Goal: Task Accomplishment & Management: Use online tool/utility

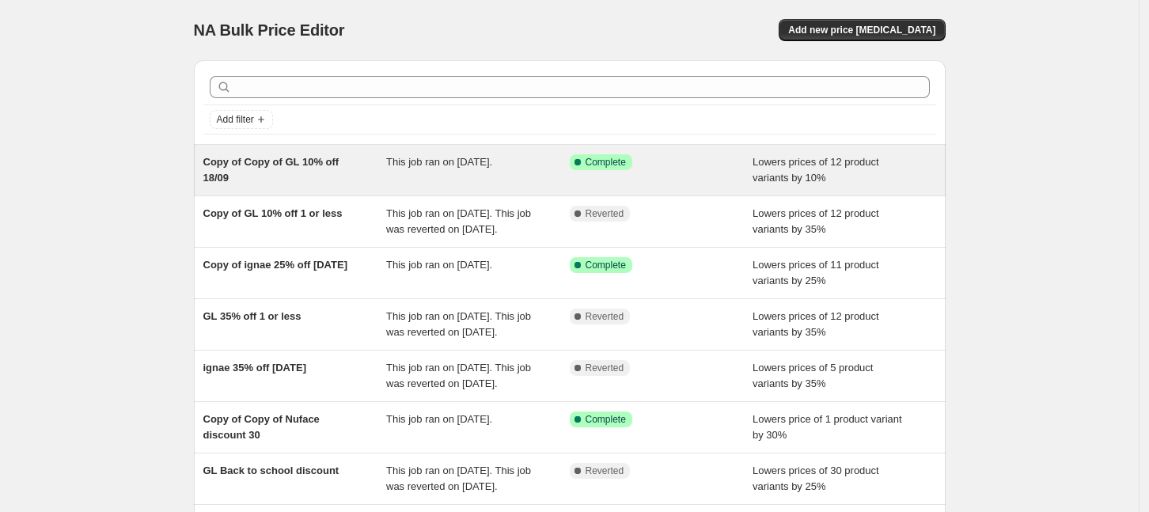
click at [363, 172] on div "Copy of Copy of GL 10% off 18/09" at bounding box center [295, 170] width 184 height 32
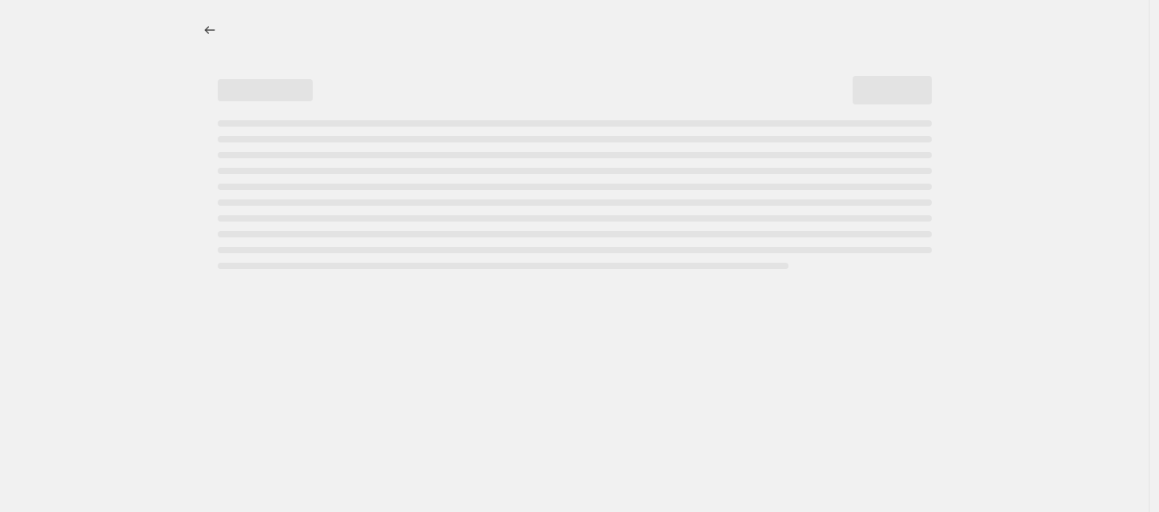
select select "percentage"
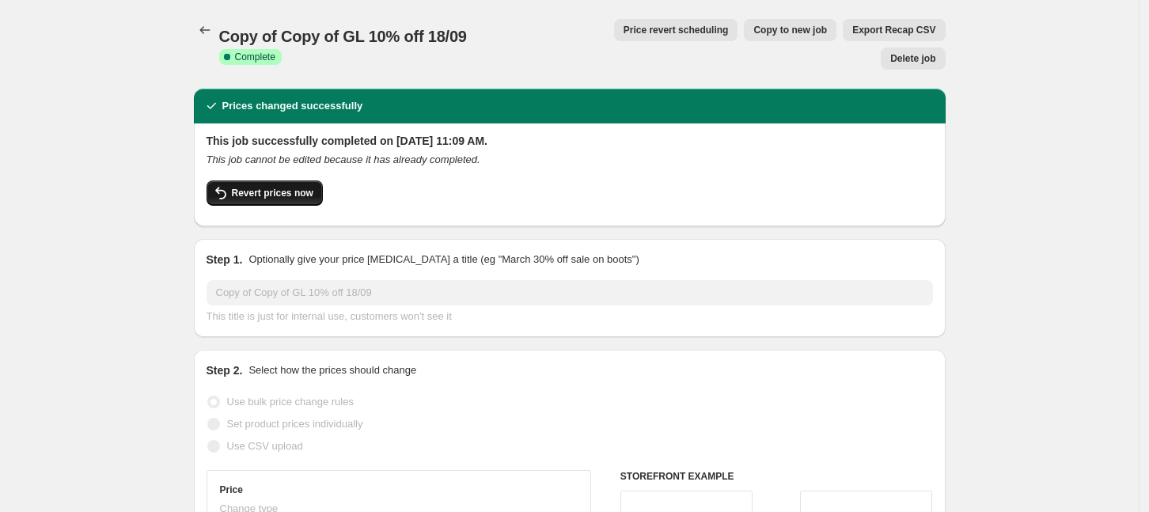
click at [230, 184] on icon "button" at bounding box center [220, 193] width 19 height 19
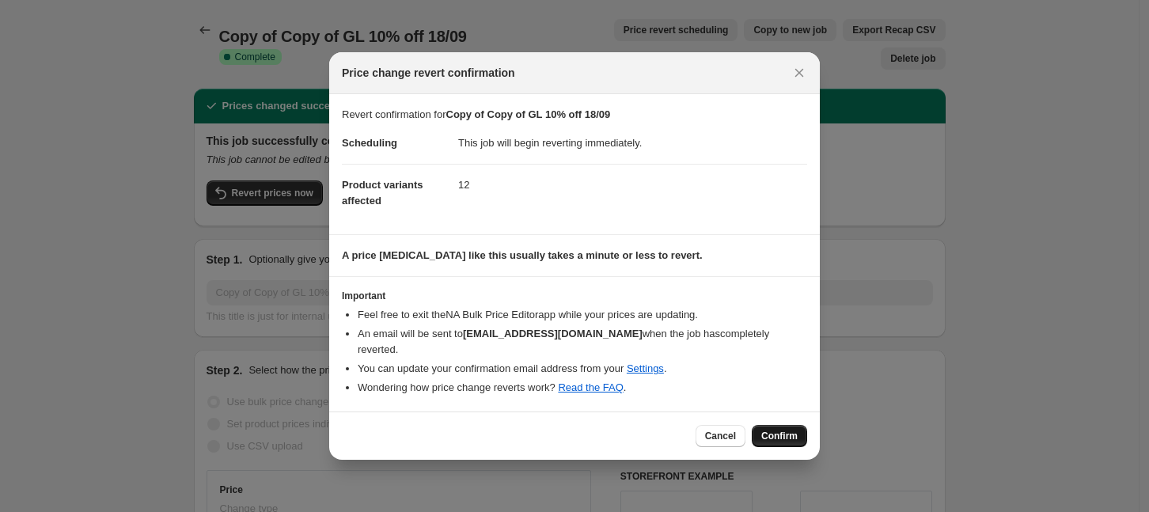
click at [792, 431] on span "Confirm" at bounding box center [780, 436] width 36 height 13
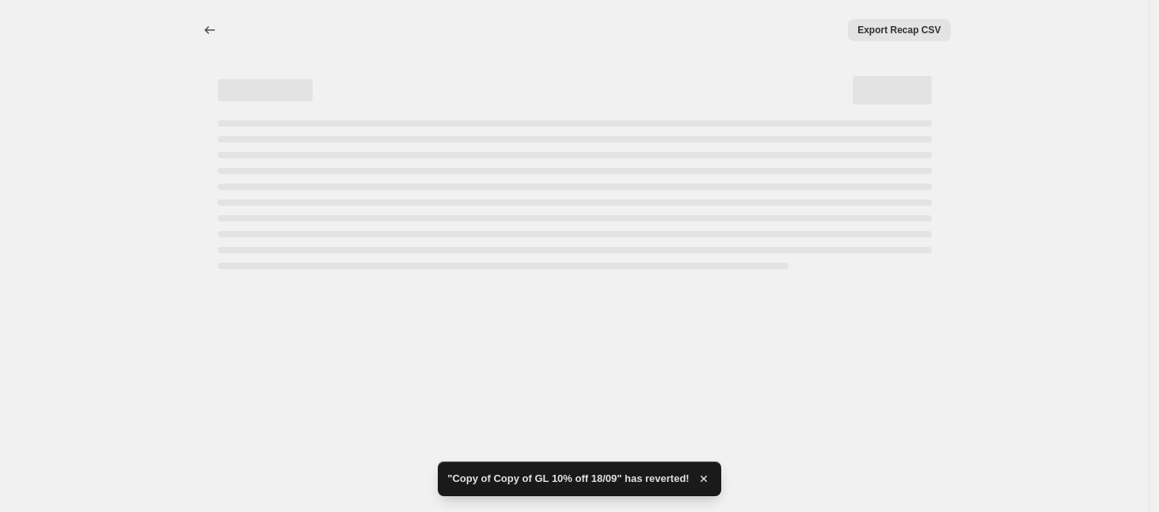
select select "percentage"
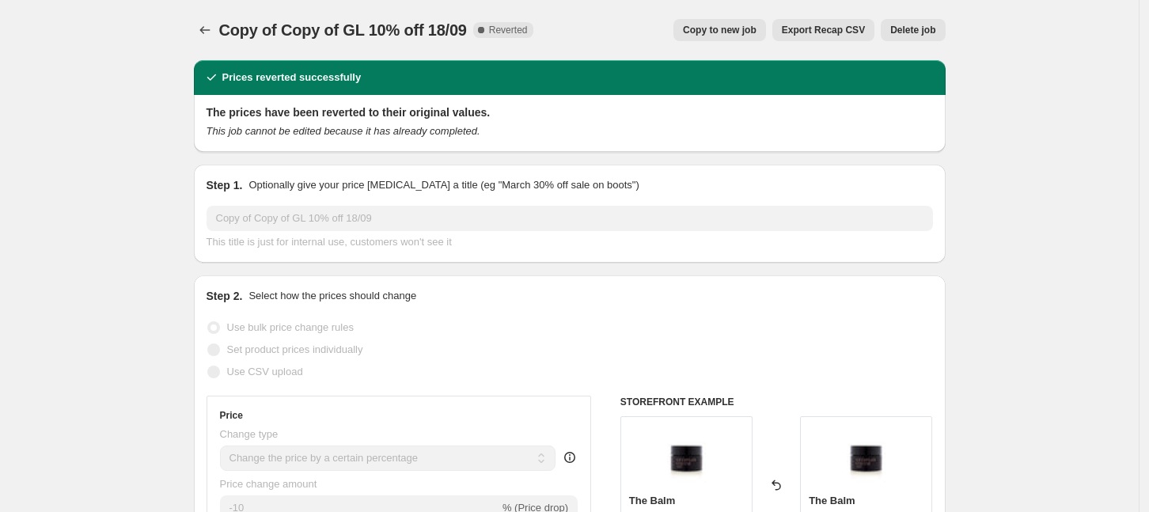
click at [730, 26] on span "Copy to new job" at bounding box center [720, 30] width 74 height 13
select select "percentage"
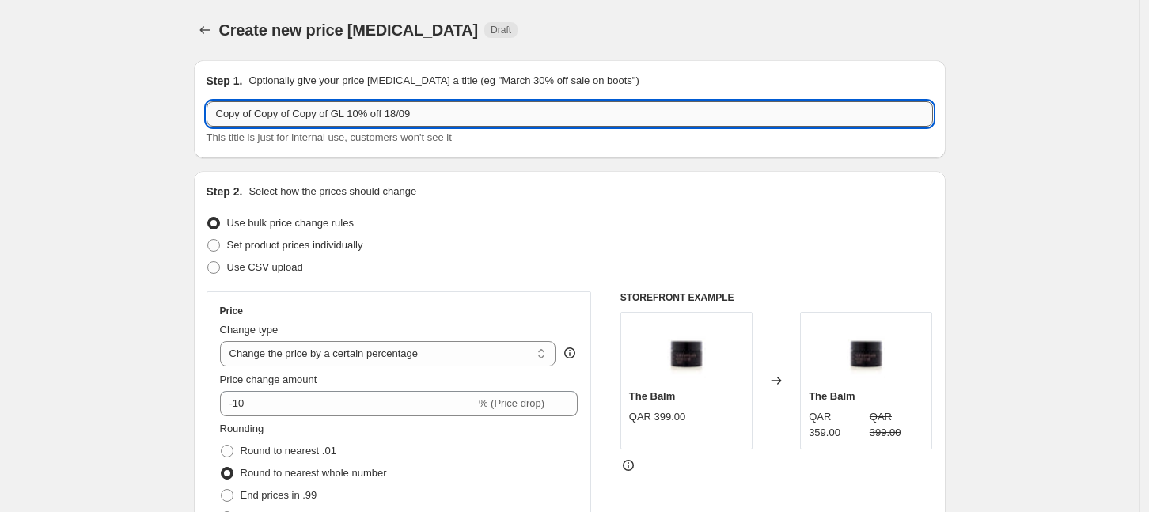
click at [431, 116] on input "Copy of Copy of Copy of GL 10% off 18/09" at bounding box center [570, 113] width 727 height 25
type input "Copy of Copy of Copy of GL 10% off 18/09 +"
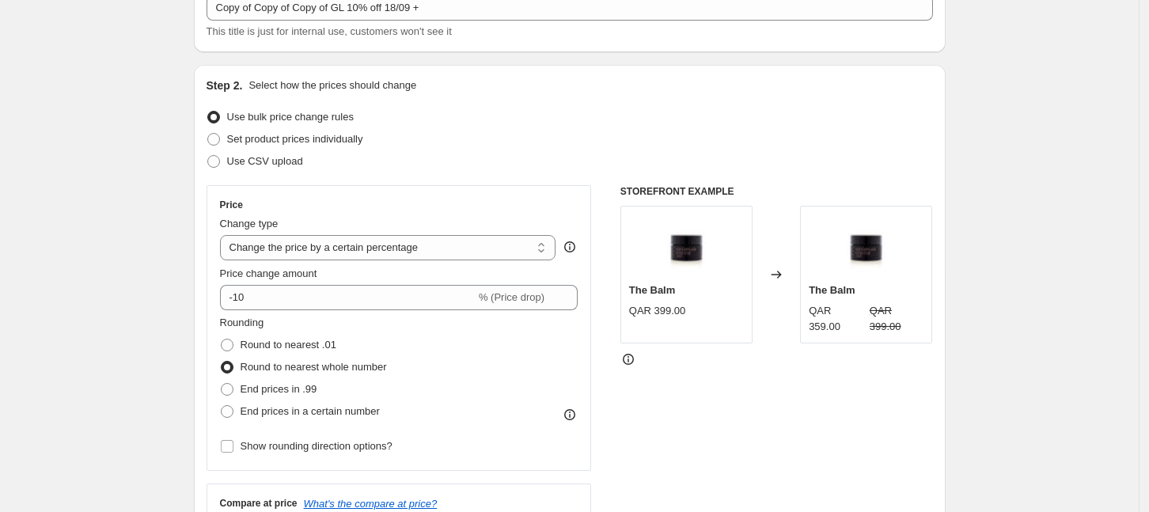
scroll to position [198, 0]
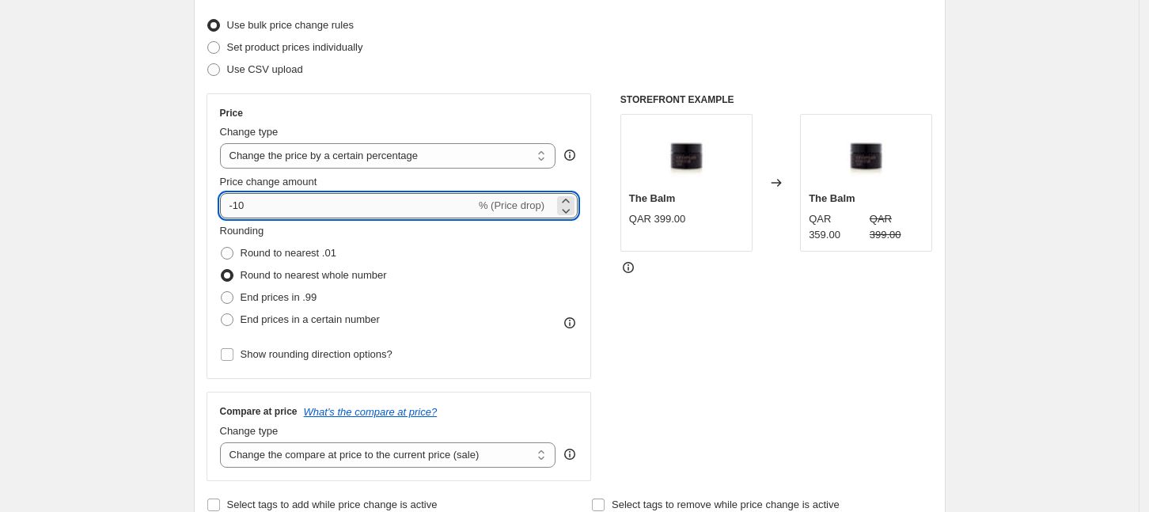
click at [264, 211] on input "-10" at bounding box center [348, 205] width 256 height 25
type input "-15"
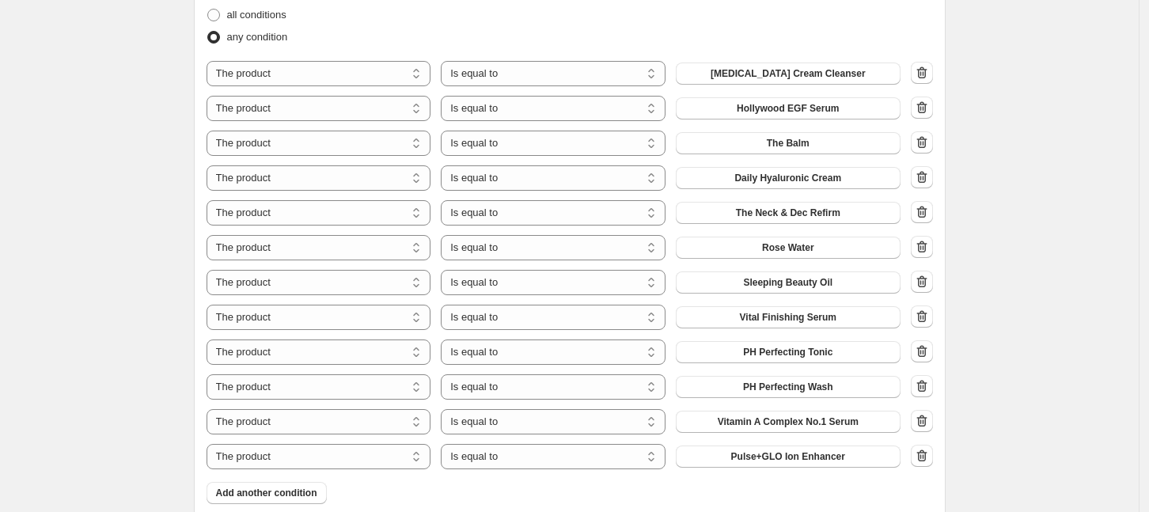
scroll to position [890, 0]
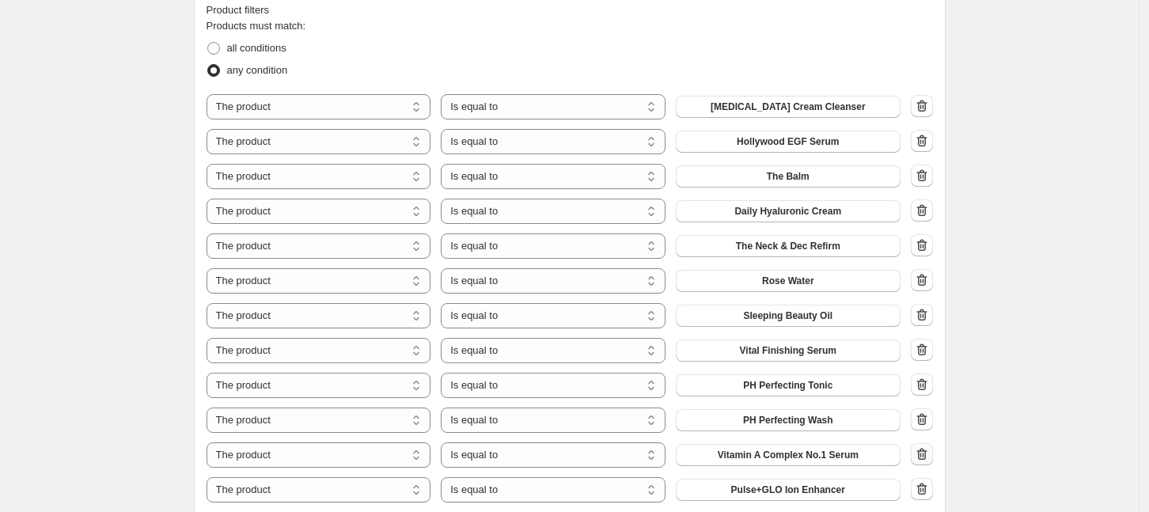
click at [930, 454] on icon "button" at bounding box center [922, 454] width 16 height 16
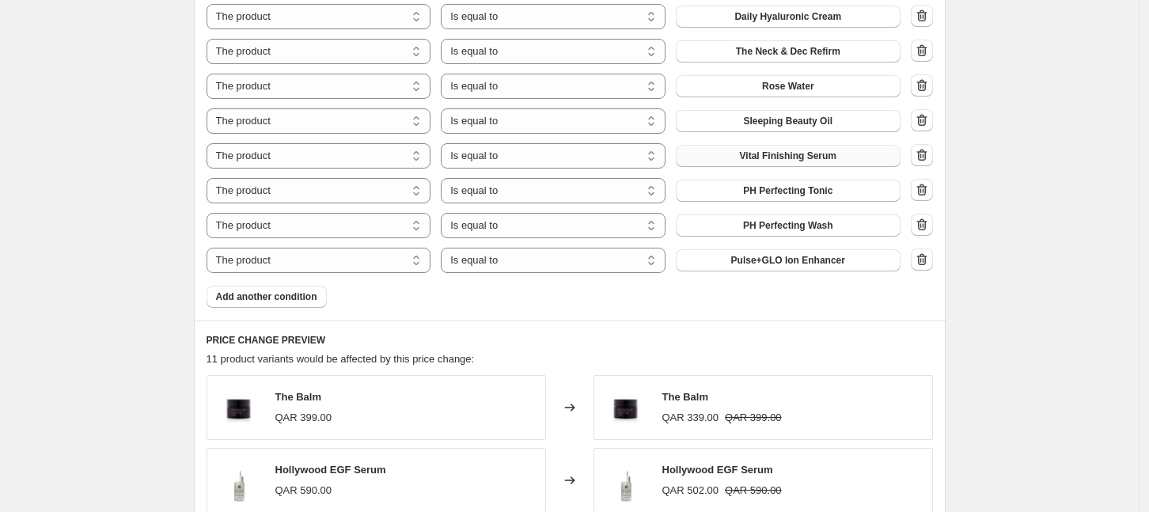
scroll to position [1088, 0]
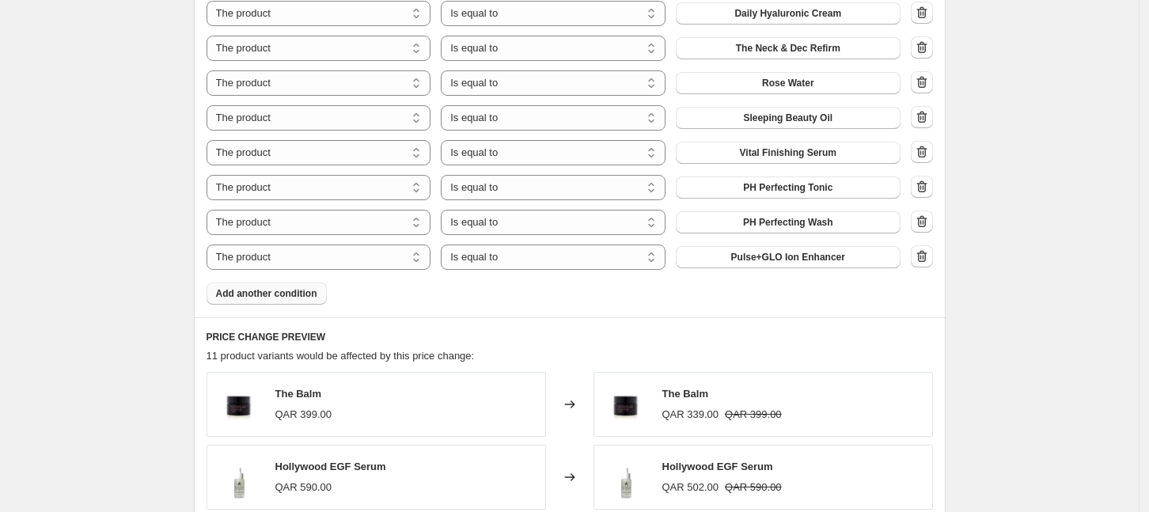
click at [261, 293] on span "Add another condition" at bounding box center [266, 293] width 101 height 13
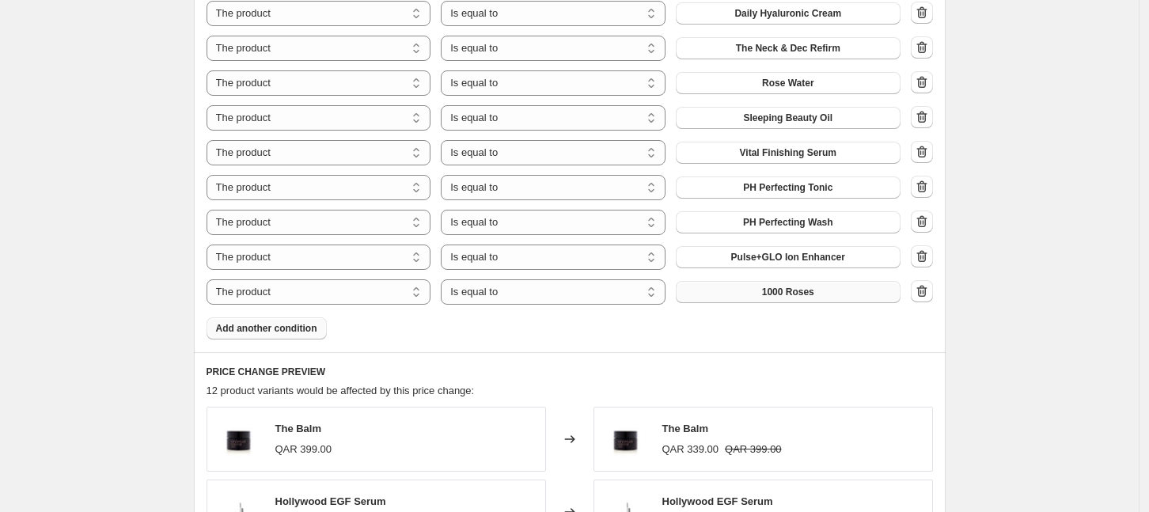
click at [845, 295] on button "1000 Roses" at bounding box center [788, 292] width 225 height 22
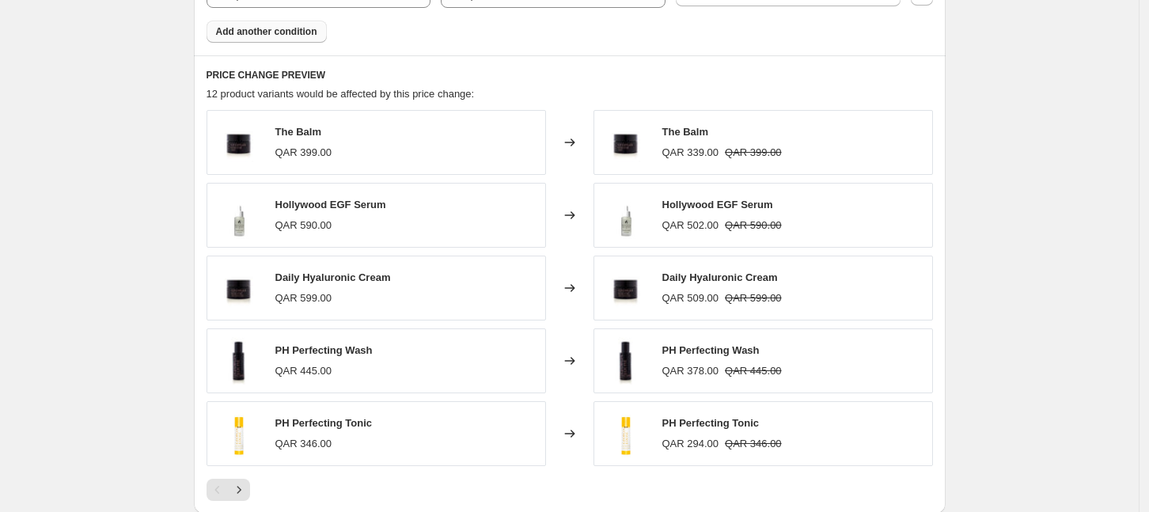
scroll to position [1631, 0]
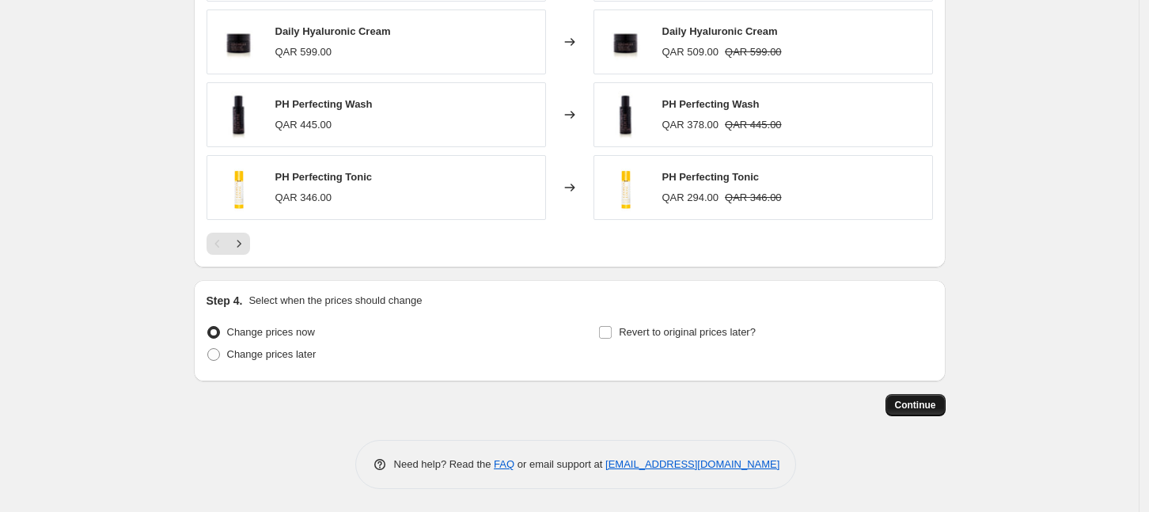
click at [917, 408] on span "Continue" at bounding box center [915, 405] width 41 height 13
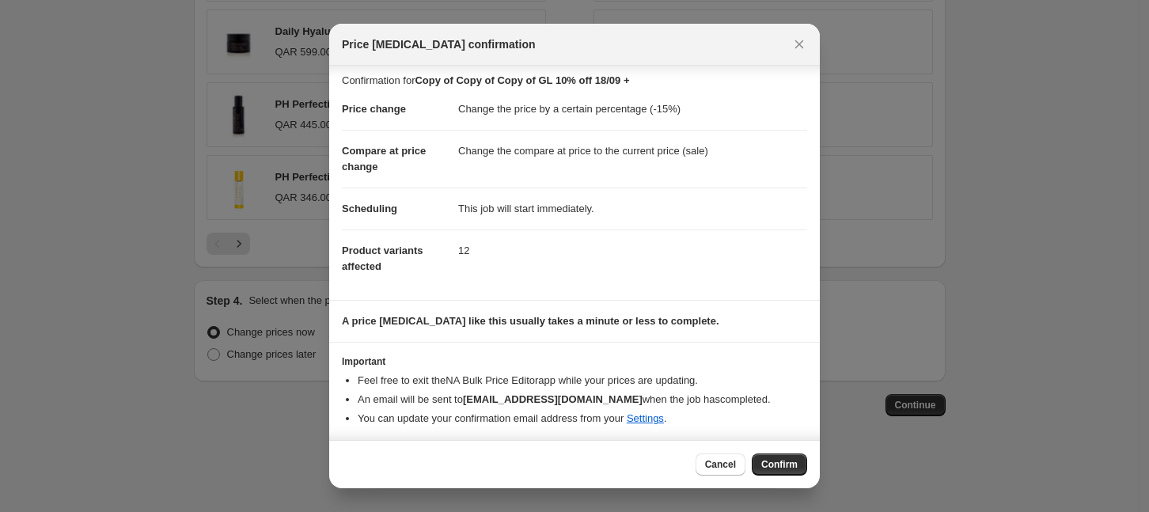
scroll to position [7, 0]
click at [775, 463] on span "Confirm" at bounding box center [780, 464] width 36 height 13
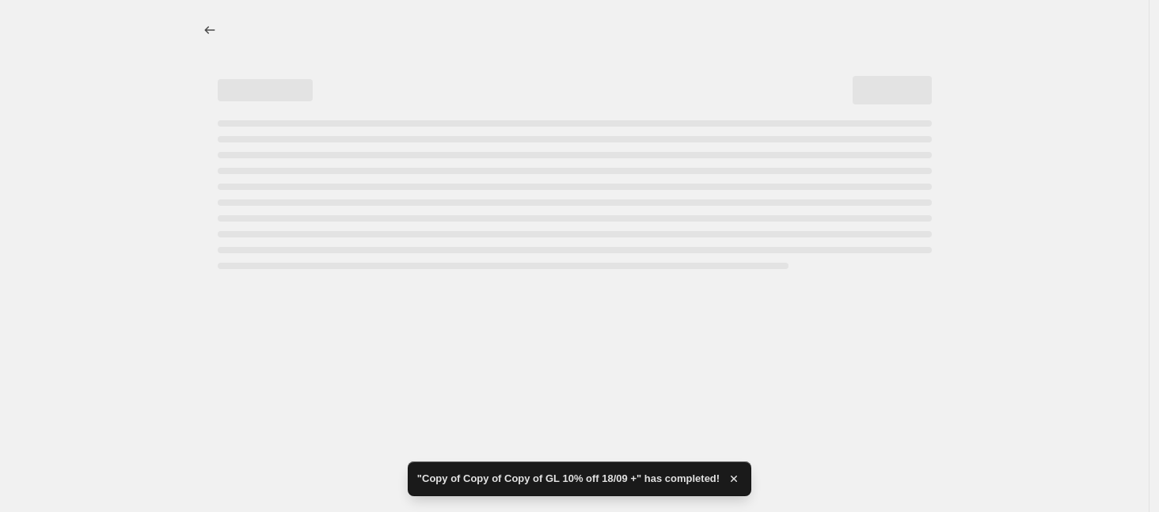
select select "percentage"
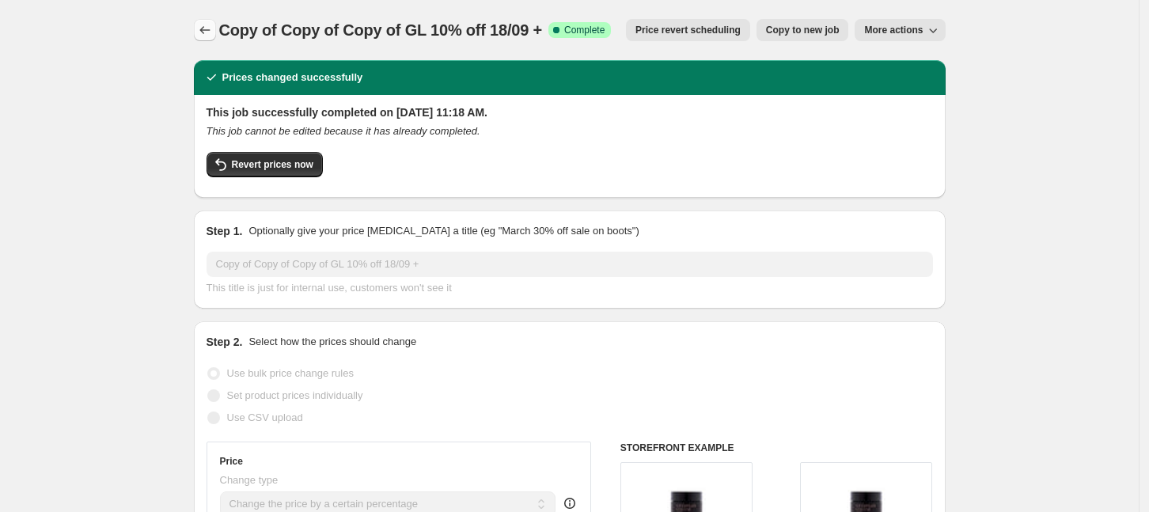
click at [205, 34] on icon "Price change jobs" at bounding box center [205, 30] width 16 height 16
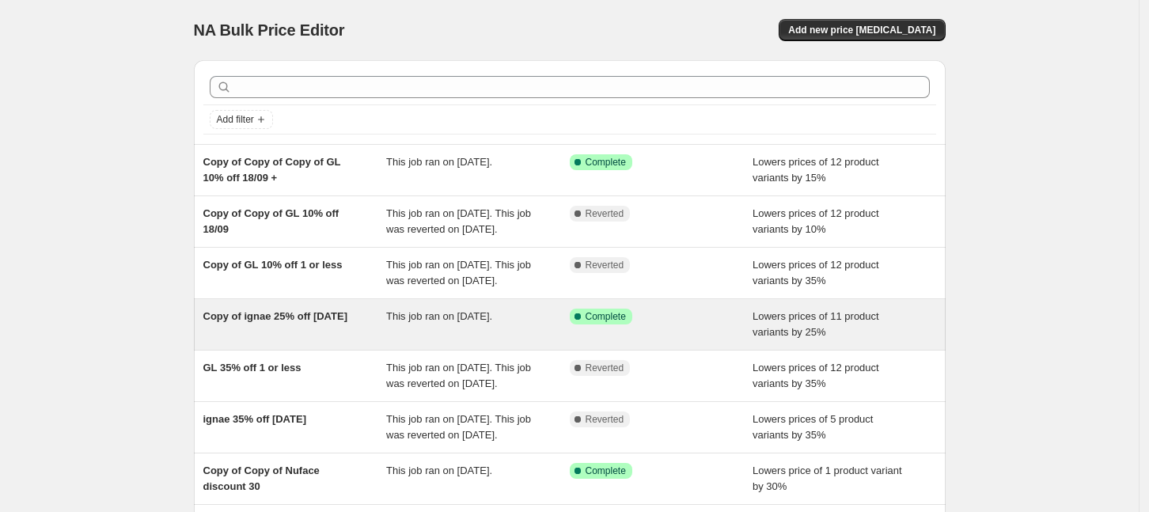
click at [472, 322] on span "This job ran on [DATE]." at bounding box center [439, 316] width 106 height 12
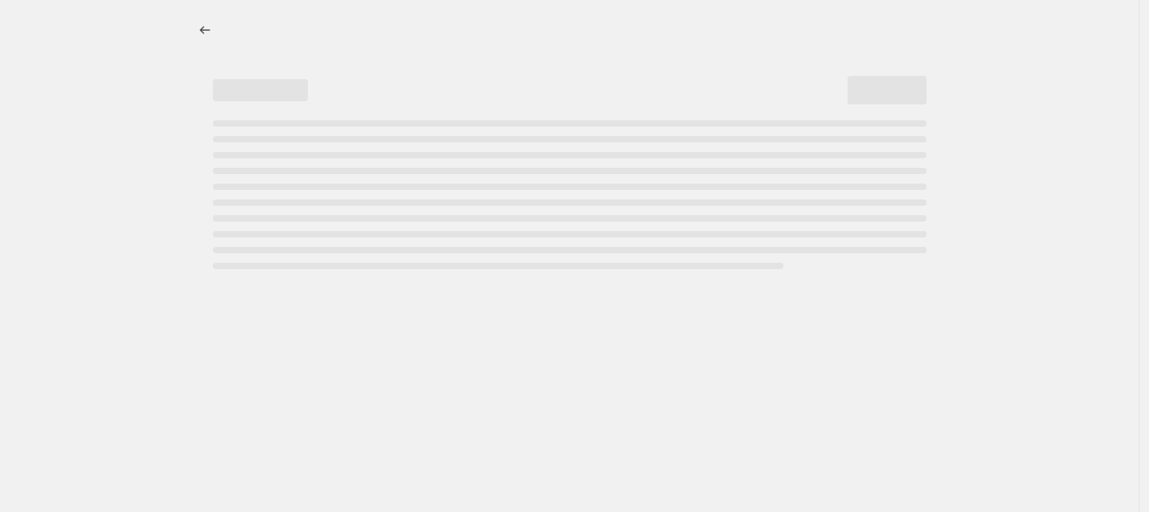
select select "percentage"
select select "collection"
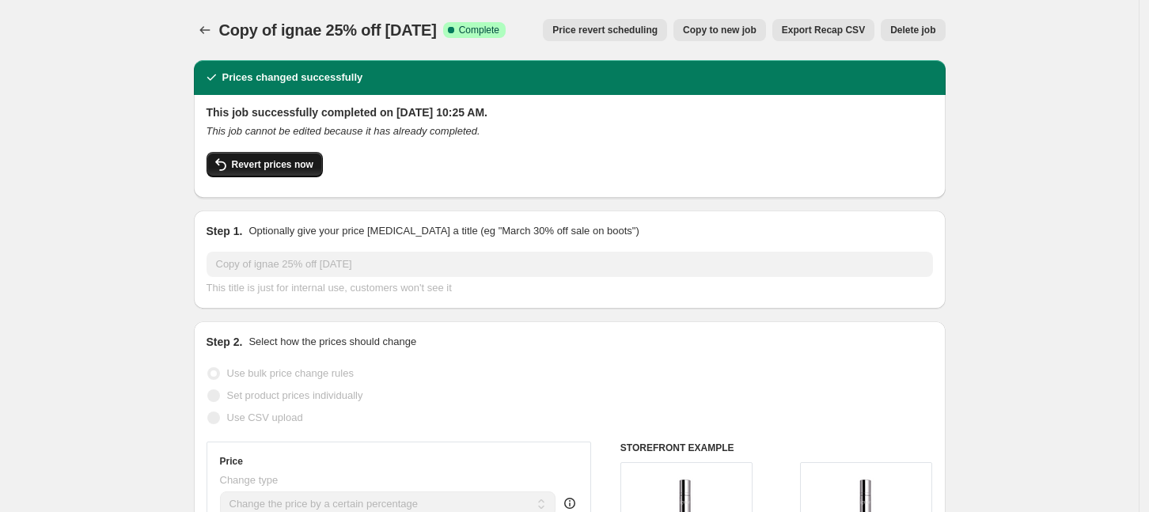
click at [289, 158] on span "Revert prices now" at bounding box center [273, 164] width 82 height 13
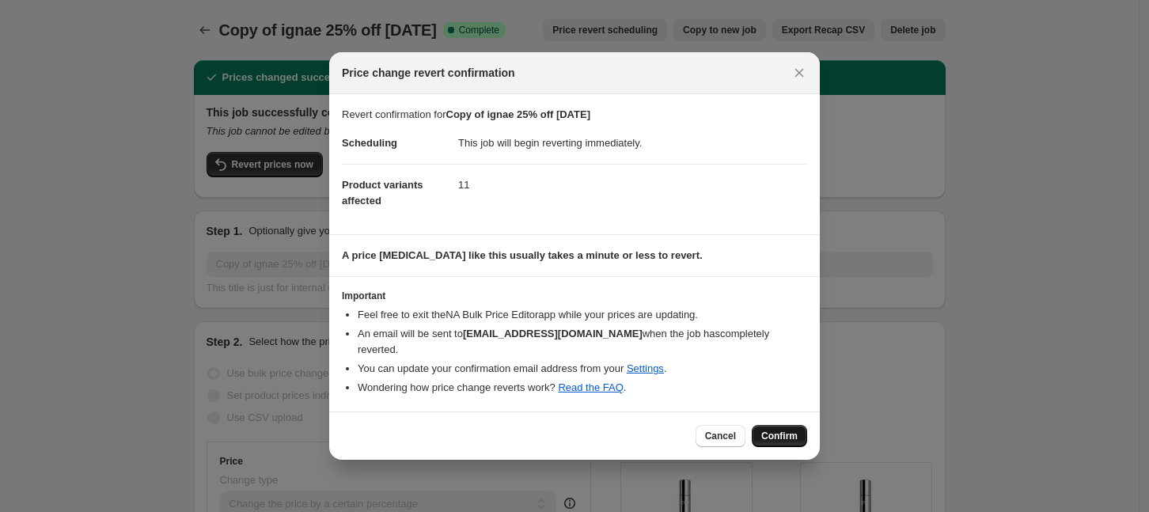
click at [771, 430] on span "Confirm" at bounding box center [780, 436] width 36 height 13
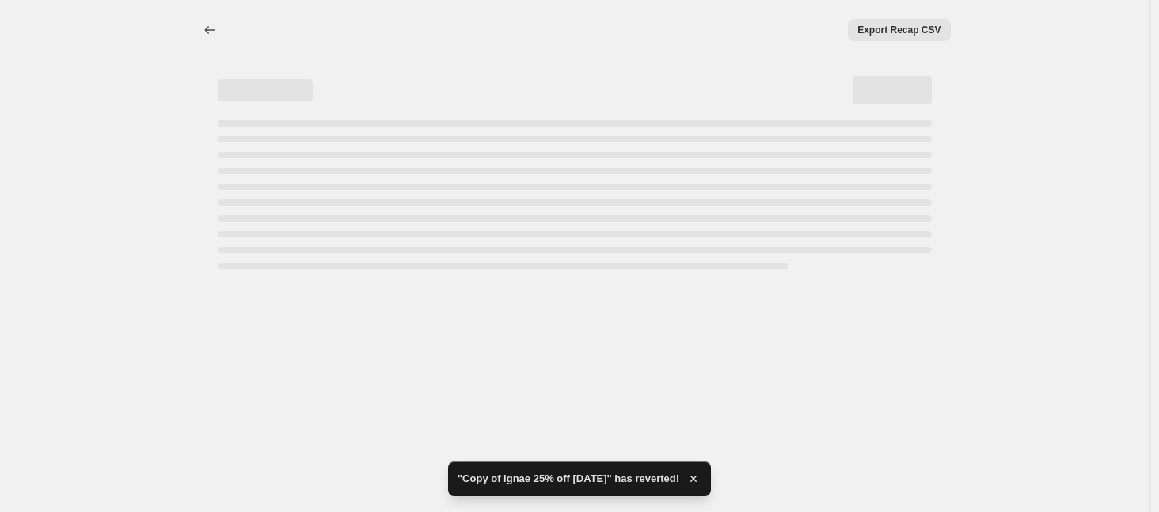
select select "percentage"
select select "collection"
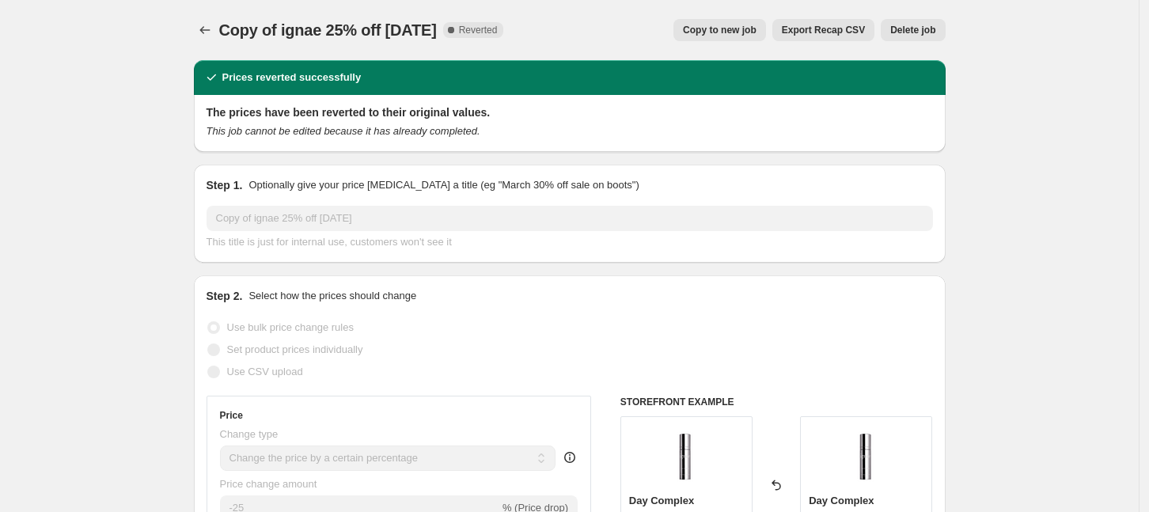
click at [732, 36] on button "Copy to new job" at bounding box center [720, 30] width 93 height 22
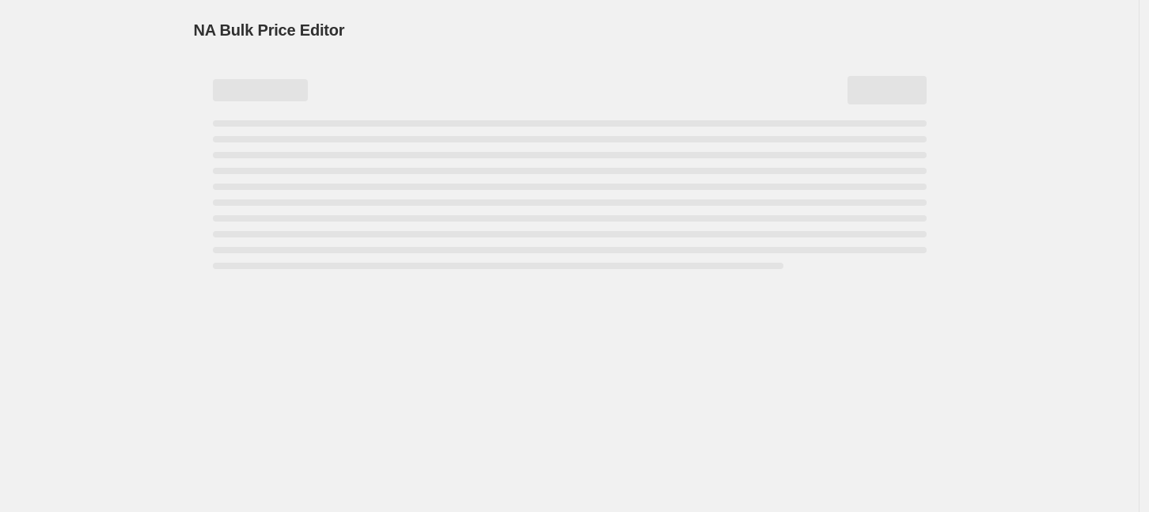
select select "percentage"
select select "collection"
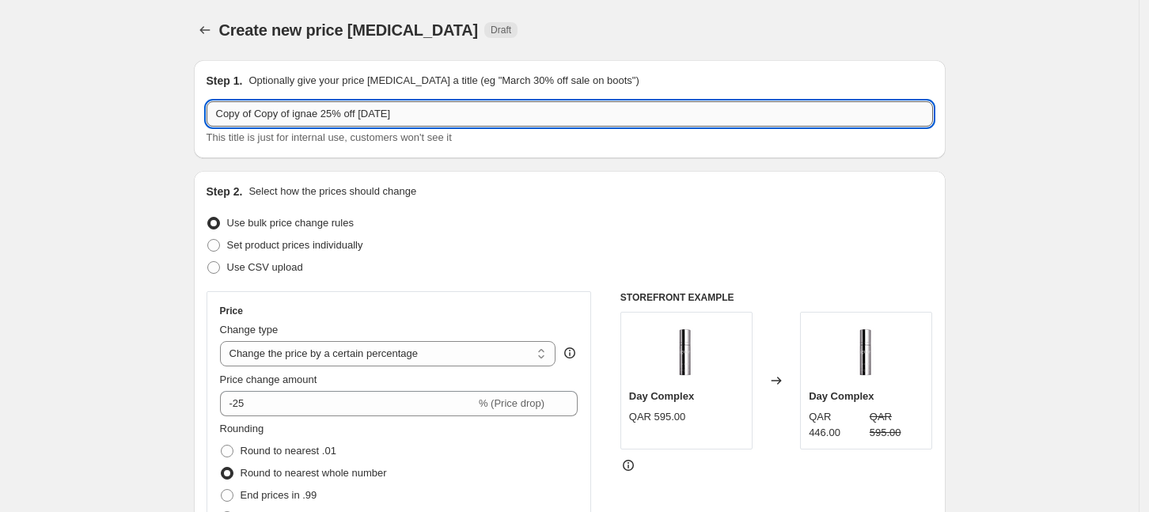
drag, startPoint x: 335, startPoint y: 113, endPoint x: 326, endPoint y: 114, distance: 8.7
click at [326, 114] on input "Copy of Copy of ignae 25% off feb/26" at bounding box center [570, 113] width 727 height 25
type input "Copy of Copy of ignae 40% off feb/26"
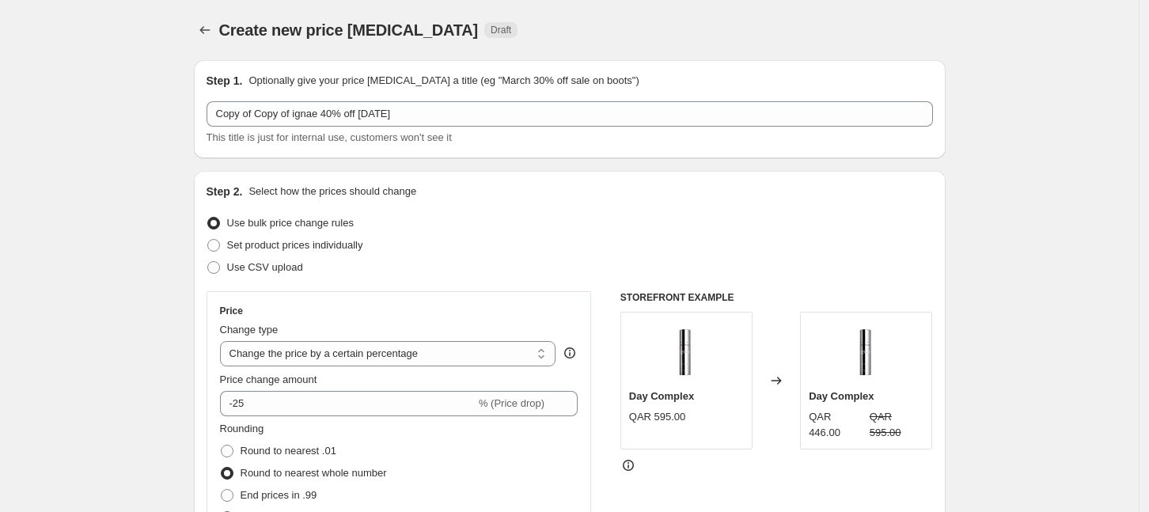
scroll to position [198, 0]
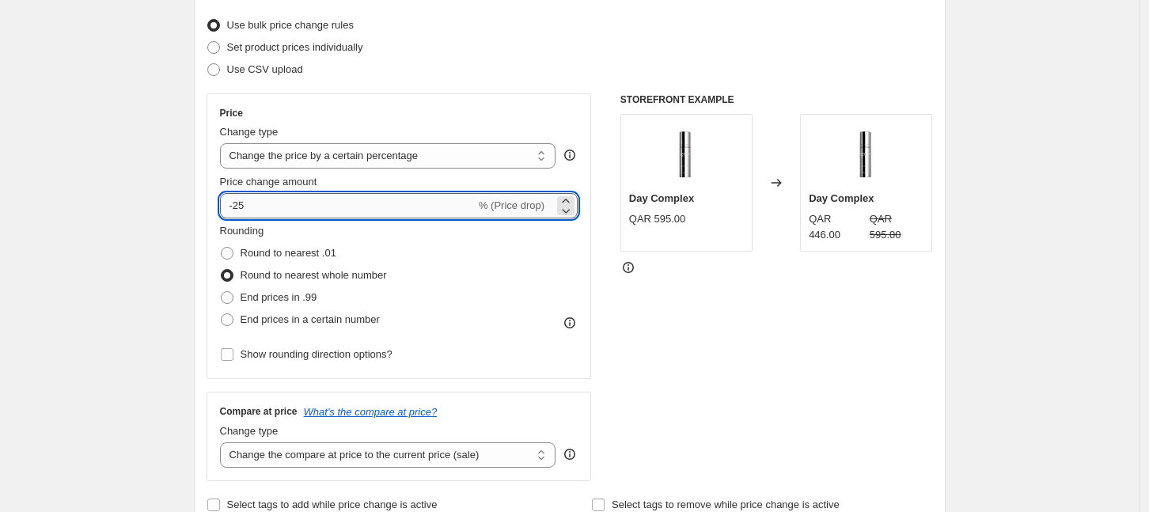
drag, startPoint x: 264, startPoint y: 201, endPoint x: 237, endPoint y: 198, distance: 27.1
click at [237, 198] on input "-25" at bounding box center [348, 205] width 256 height 25
type input "-40"
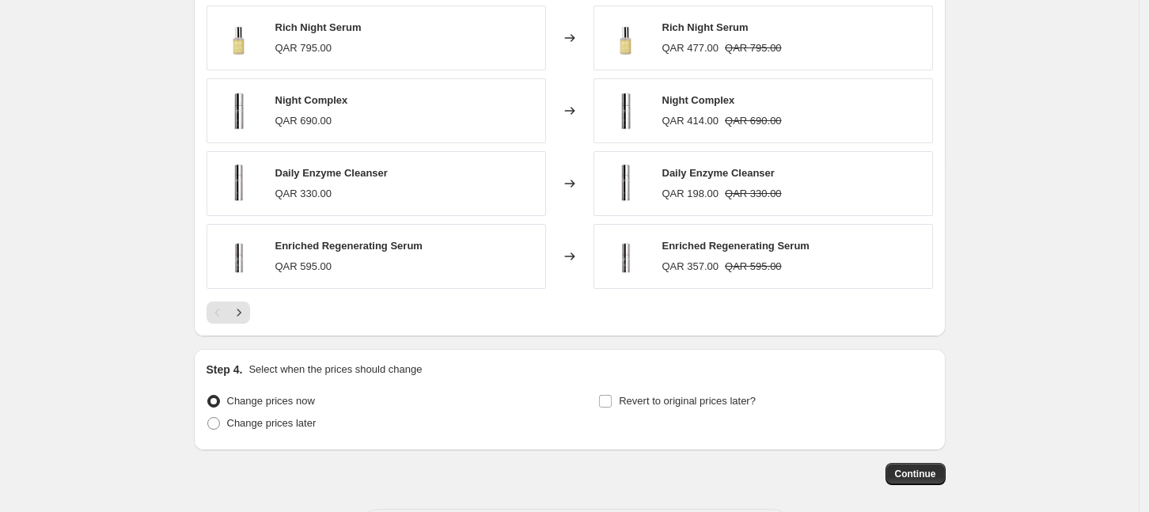
scroll to position [1248, 0]
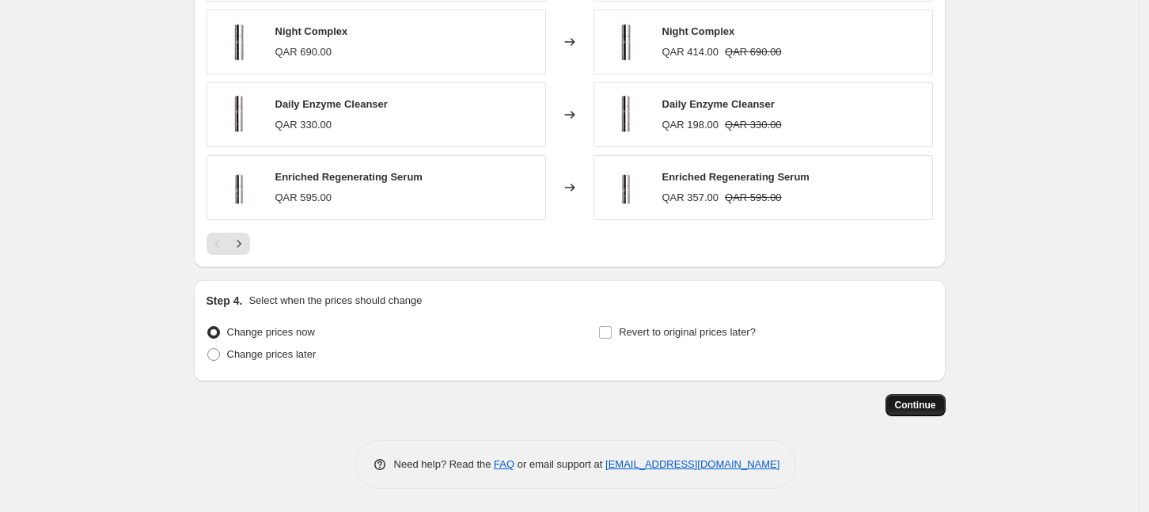
click at [906, 403] on span "Continue" at bounding box center [915, 405] width 41 height 13
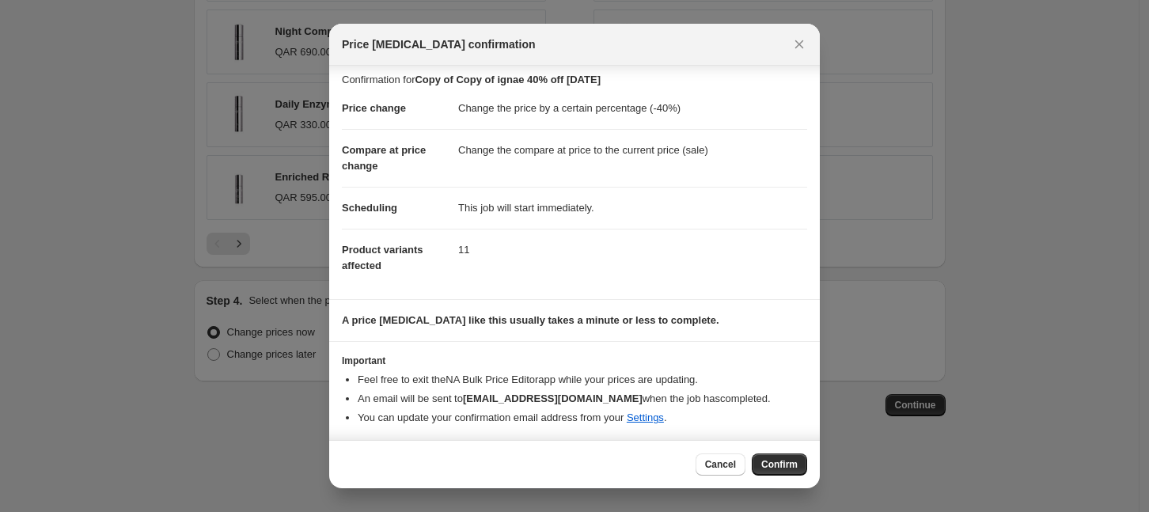
scroll to position [7, 0]
click at [785, 462] on span "Confirm" at bounding box center [780, 464] width 36 height 13
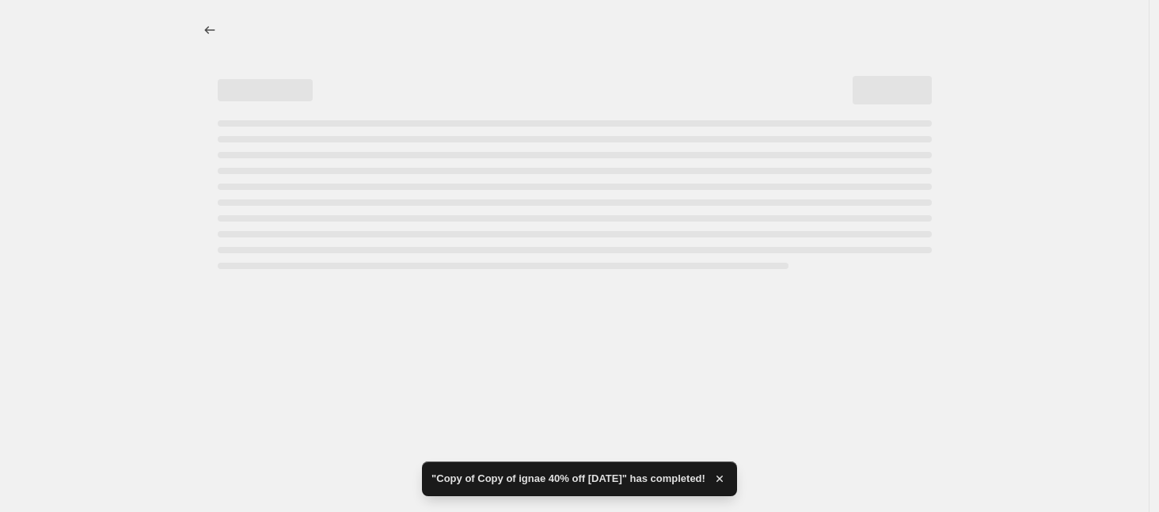
select select "percentage"
select select "collection"
